Goal: Understand process/instructions: Learn how to perform a task or action

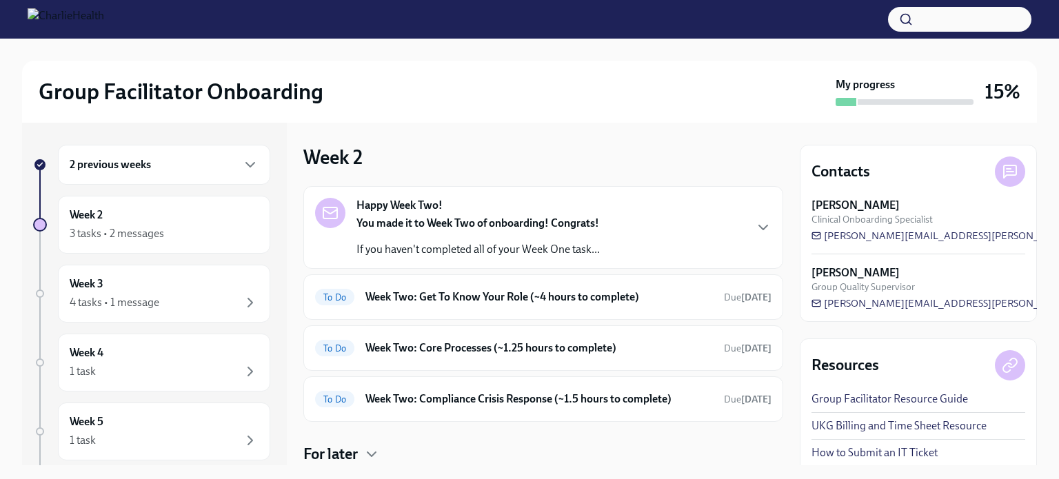
scroll to position [42, 0]
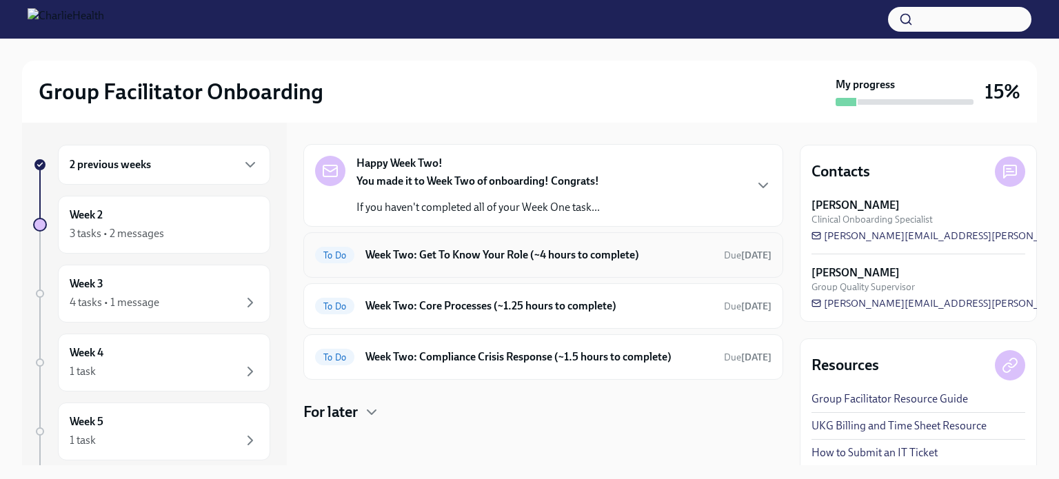
click at [422, 243] on div "To Do Week Two: Get To Know Your Role (~4 hours to complete) Due in 6 days" at bounding box center [543, 254] width 480 height 45
click at [444, 265] on div "To Do Week Two: Get To Know Your Role (~4 hours to complete) Due in 6 days" at bounding box center [543, 254] width 480 height 45
click at [474, 254] on h6 "Week Two: Get To Know Your Role (~4 hours to complete)" at bounding box center [538, 254] width 347 height 15
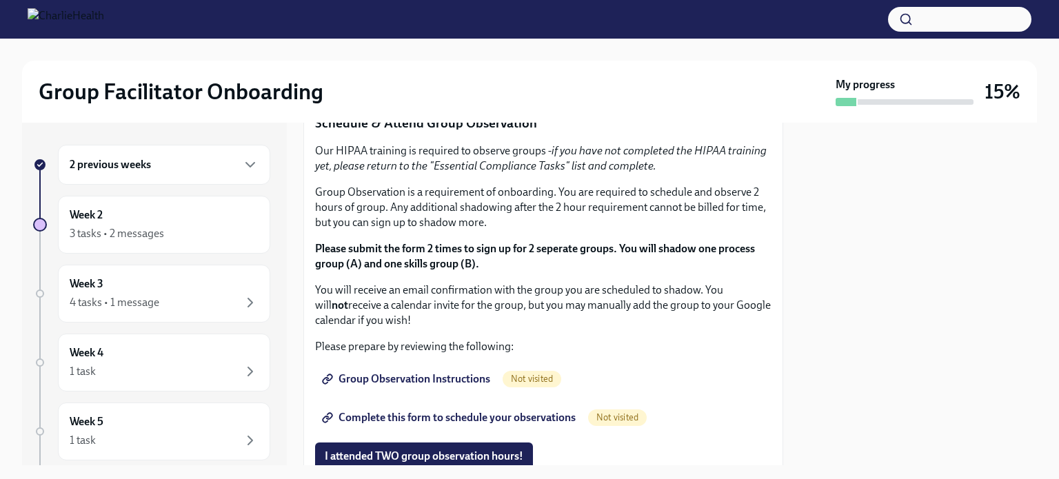
scroll to position [770, 0]
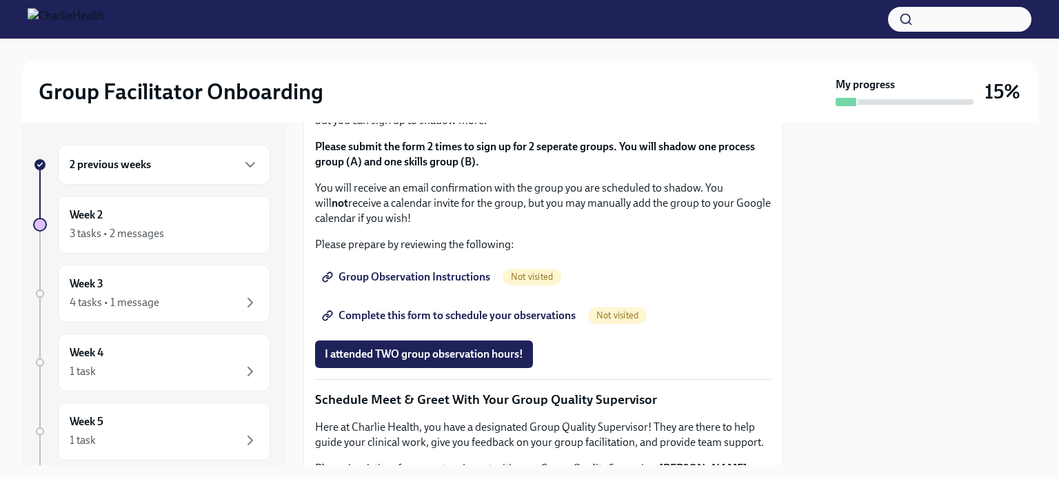
scroll to position [782, 0]
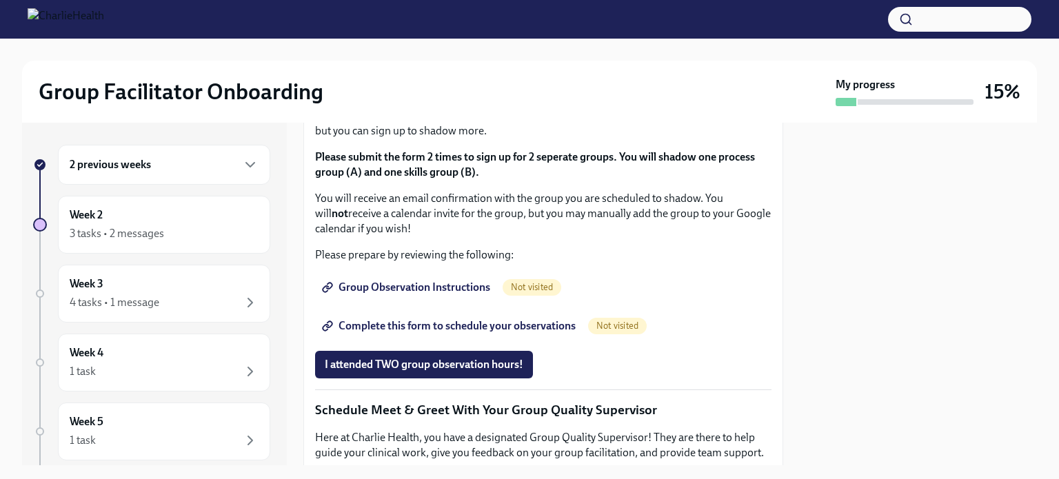
click at [691, 65] on div "Group Facilitator Onboarding My progress 15%" at bounding box center [529, 92] width 1015 height 62
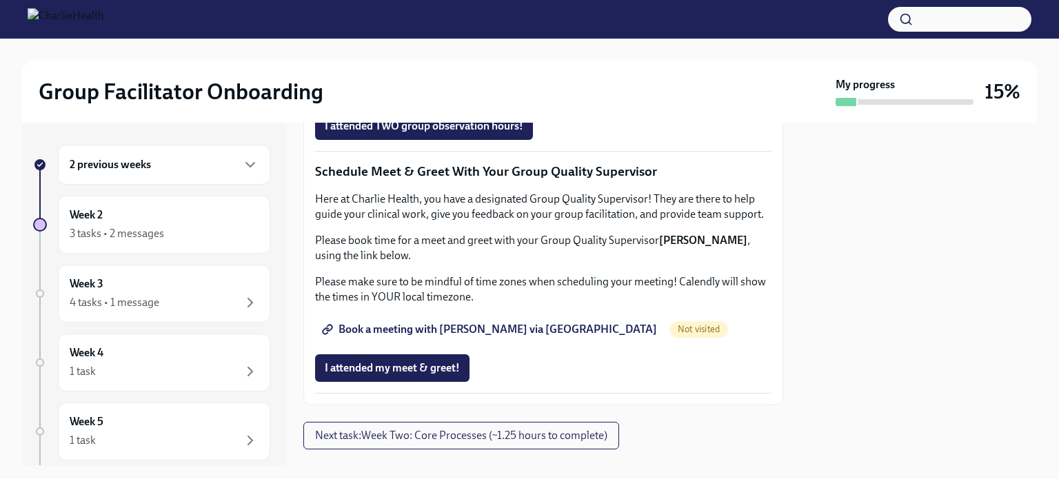
scroll to position [1021, 0]
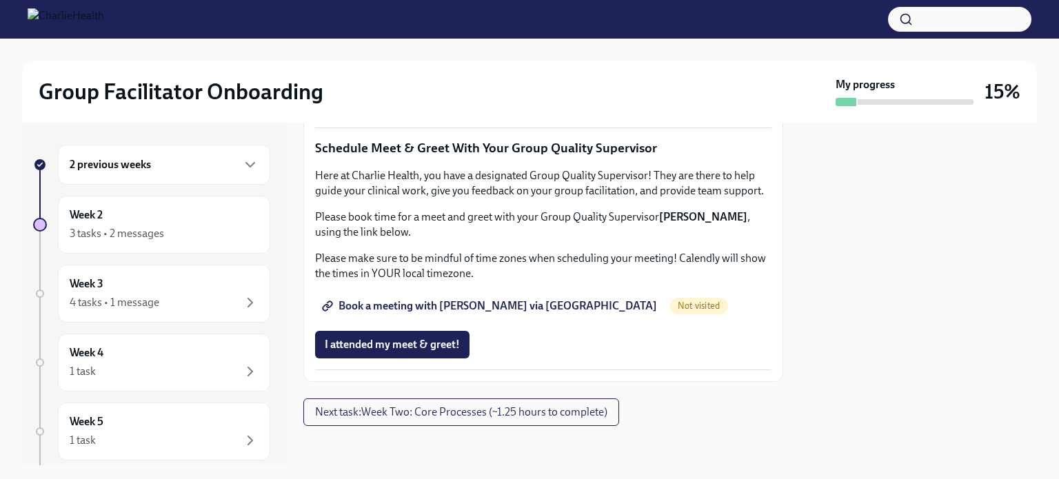
scroll to position [1051, 0]
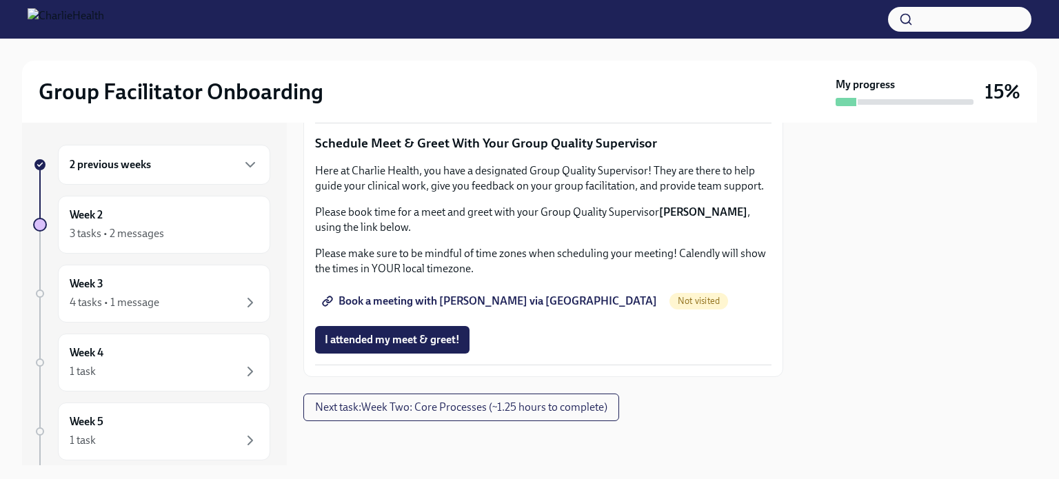
click at [440, 28] on span "Group Observation Instructions" at bounding box center [407, 21] width 165 height 14
click at [395, 66] on span "Complete this form to schedule your observations" at bounding box center [450, 59] width 251 height 14
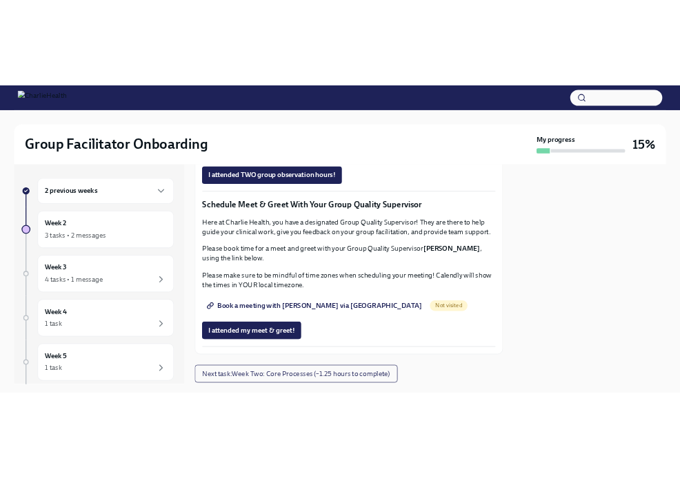
scroll to position [1081, 0]
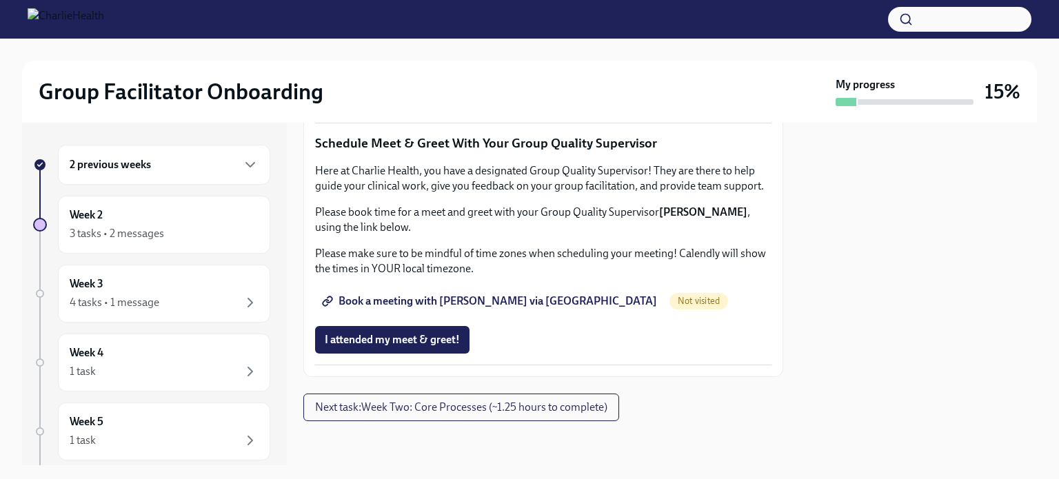
click at [434, 66] on span "Complete this form to schedule your observations" at bounding box center [450, 59] width 251 height 14
click at [477, 66] on span "Complete this form to schedule your observations" at bounding box center [450, 59] width 251 height 14
click at [503, 66] on span "Complete this form to schedule your observations" at bounding box center [450, 59] width 251 height 14
click at [513, 66] on span "Complete this form to schedule your observations" at bounding box center [450, 59] width 251 height 14
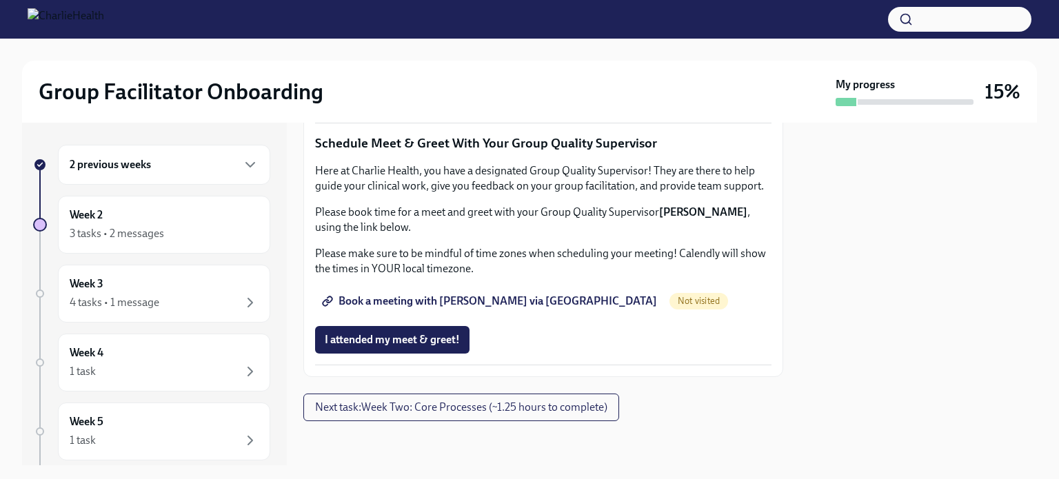
scroll to position [1075, 0]
click at [434, 66] on span "Complete this form to schedule your observations" at bounding box center [450, 59] width 251 height 14
